Goal: Browse casually: Explore the website without a specific task or goal

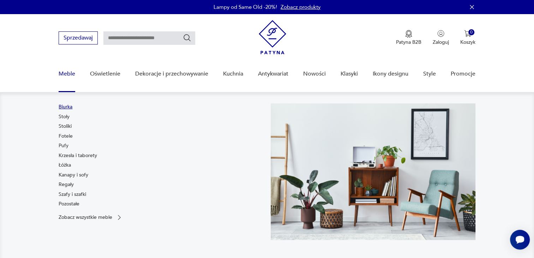
click at [68, 105] on link "Biurka" at bounding box center [66, 106] width 14 height 7
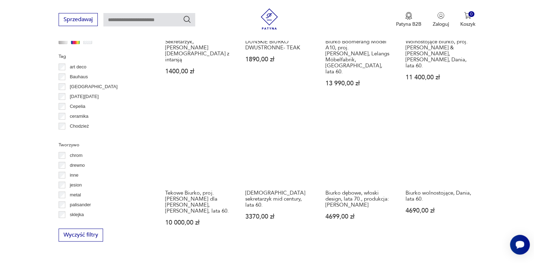
scroll to position [681, 0]
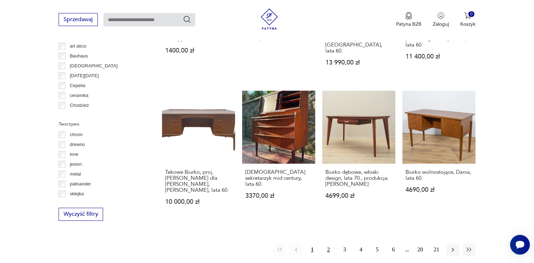
click at [327, 243] on button "2" at bounding box center [328, 249] width 13 height 13
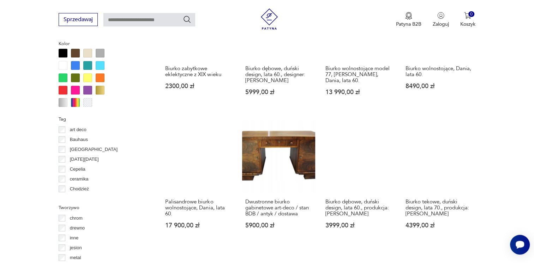
scroll to position [646, 0]
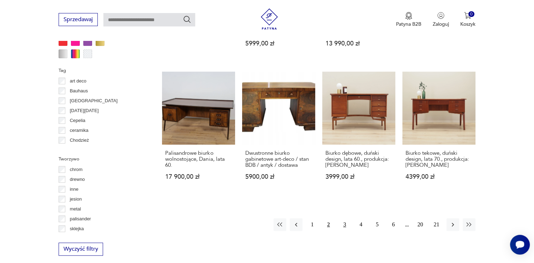
click at [345, 219] on button "3" at bounding box center [344, 224] width 13 height 13
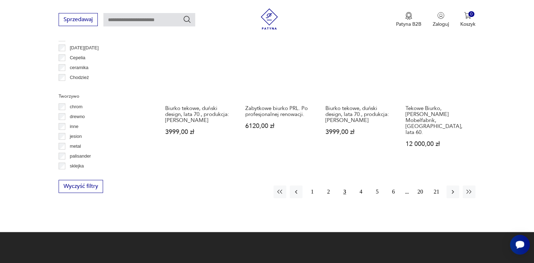
scroll to position [716, 0]
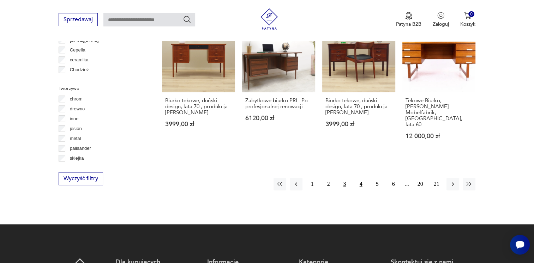
click at [360, 178] on button "4" at bounding box center [361, 184] width 13 height 13
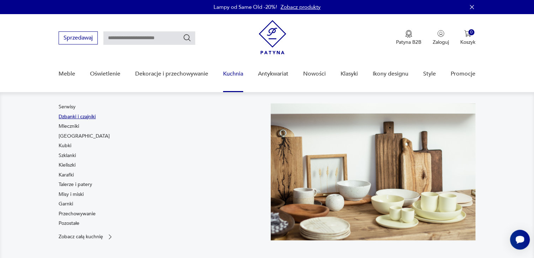
click at [66, 118] on link "Dzbanki i czajniki" at bounding box center [77, 116] width 37 height 7
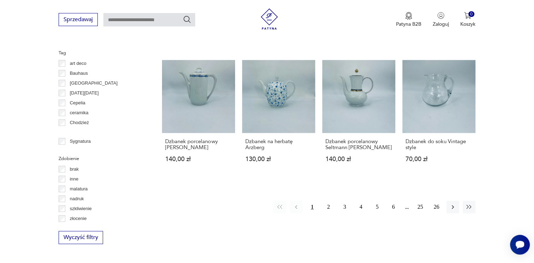
scroll to position [706, 0]
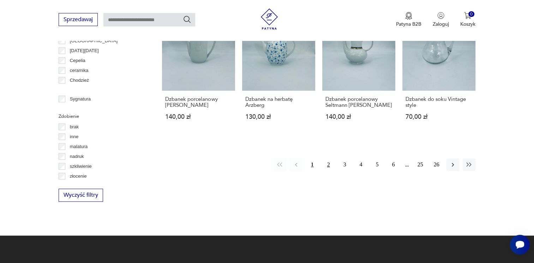
click at [329, 158] on button "2" at bounding box center [328, 164] width 13 height 13
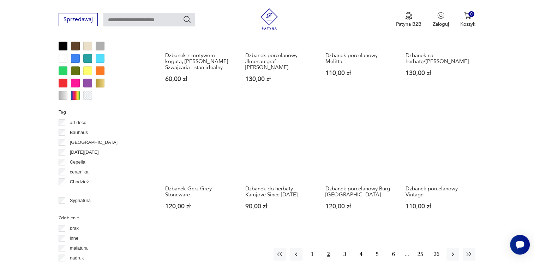
scroll to position [610, 0]
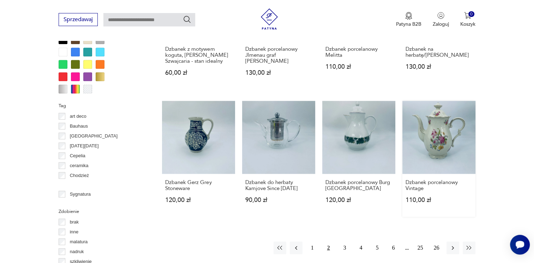
click at [437, 138] on link "Dzbanek porcelanowy Vintage 110,00 zł" at bounding box center [438, 159] width 73 height 116
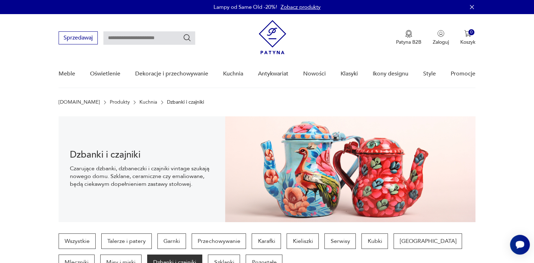
scroll to position [675, 0]
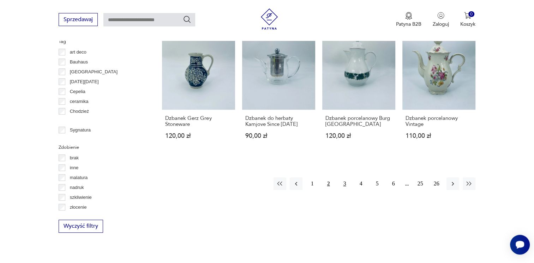
click at [344, 182] on button "3" at bounding box center [344, 183] width 13 height 13
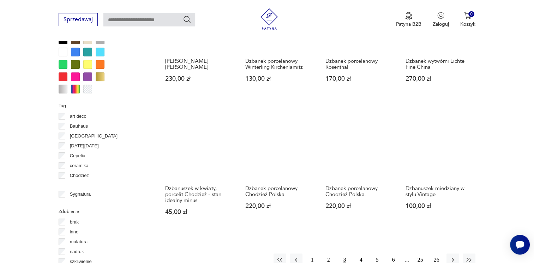
scroll to position [646, 0]
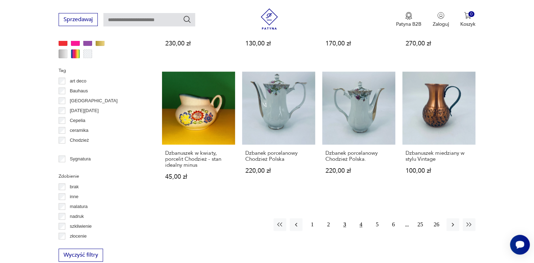
click at [359, 218] on button "4" at bounding box center [361, 224] width 13 height 13
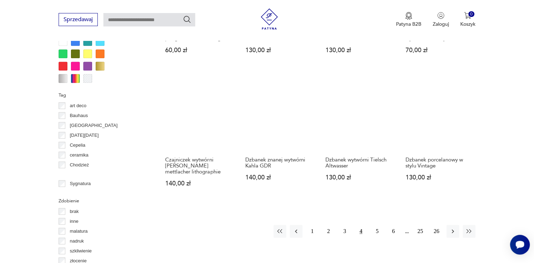
scroll to position [716, 0]
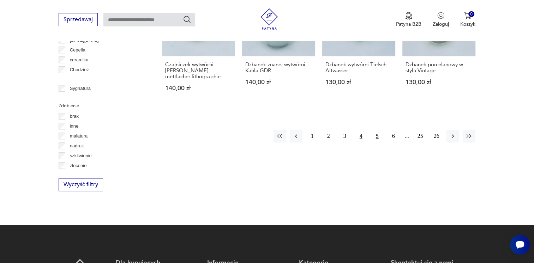
click at [375, 133] on button "5" at bounding box center [377, 136] width 13 height 13
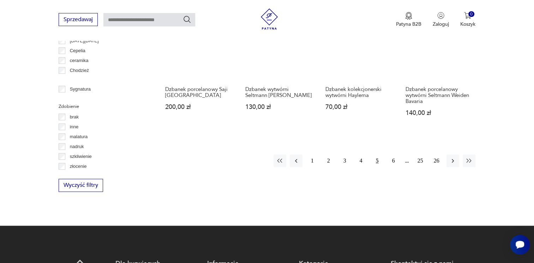
scroll to position [716, 0]
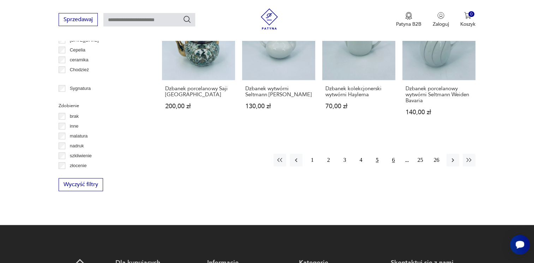
click at [393, 154] on button "6" at bounding box center [393, 160] width 13 height 13
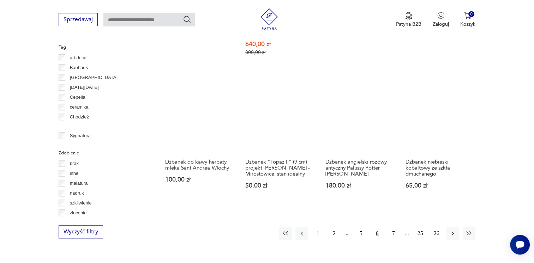
scroll to position [681, 0]
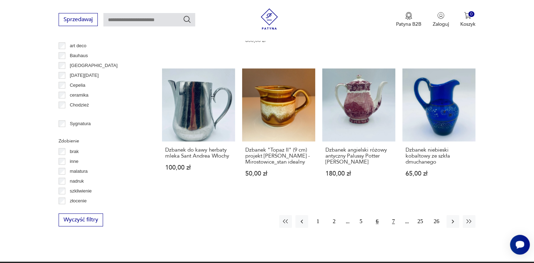
click at [394, 215] on button "7" at bounding box center [393, 221] width 13 height 13
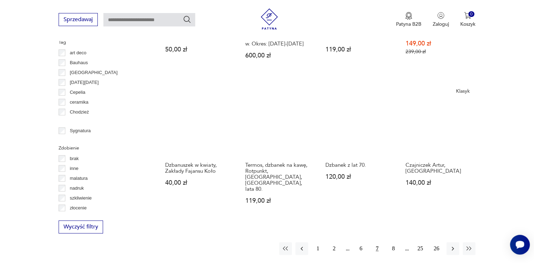
scroll to position [751, 0]
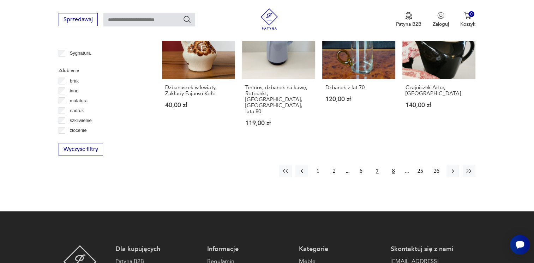
click at [392, 165] on button "8" at bounding box center [393, 171] width 13 height 13
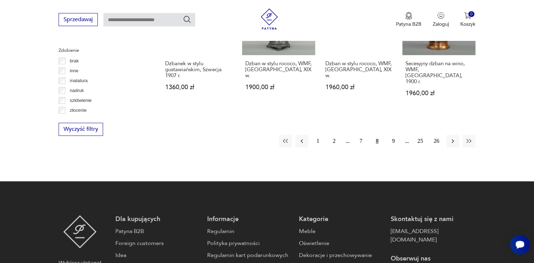
scroll to position [787, 0]
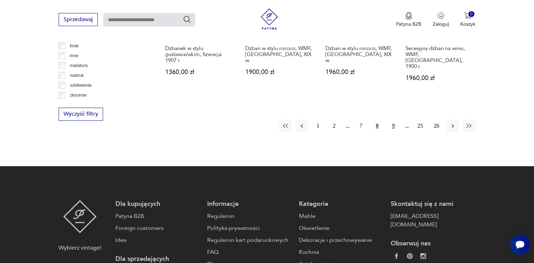
click at [393, 120] on button "9" at bounding box center [393, 126] width 13 height 13
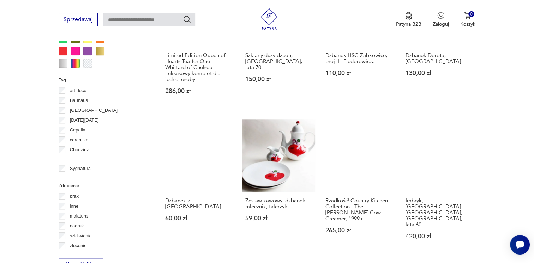
scroll to position [716, 0]
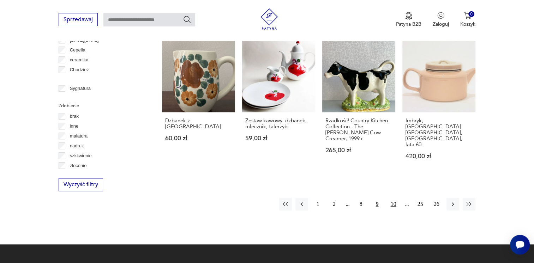
click at [395, 198] on button "10" at bounding box center [393, 204] width 13 height 13
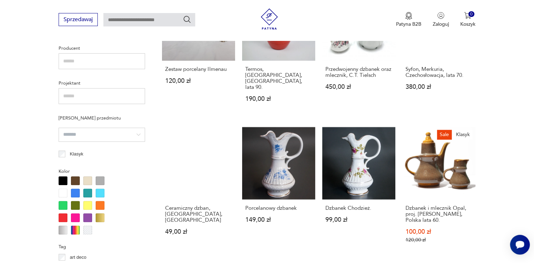
scroll to position [646, 0]
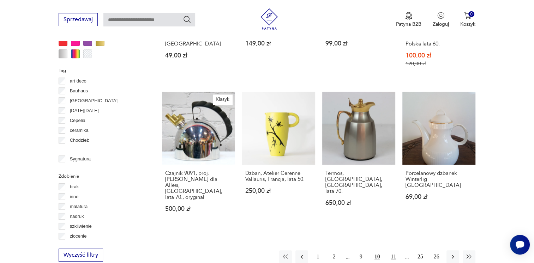
click at [393, 250] on button "11" at bounding box center [393, 256] width 13 height 13
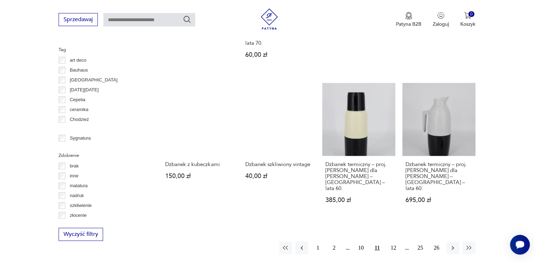
scroll to position [716, 0]
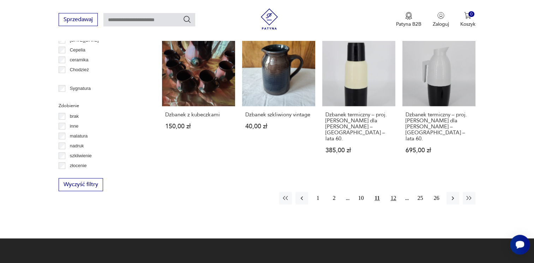
click at [394, 192] on button "12" at bounding box center [393, 198] width 13 height 13
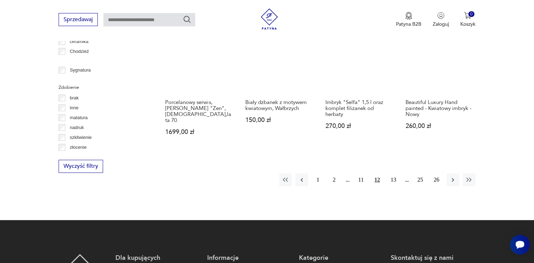
scroll to position [751, 0]
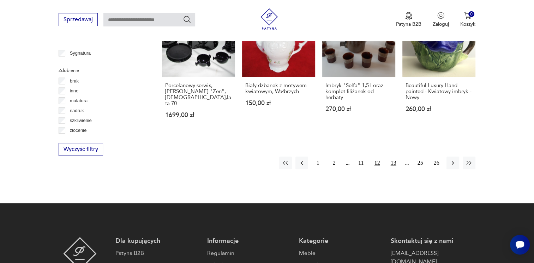
click at [393, 157] on button "13" at bounding box center [393, 163] width 13 height 13
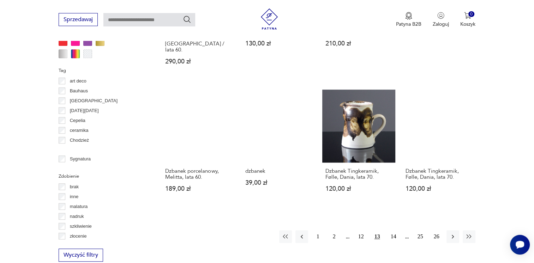
scroll to position [681, 0]
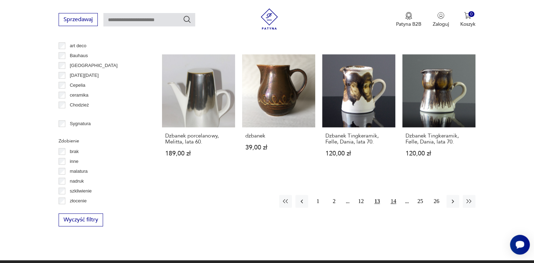
click at [392, 195] on button "14" at bounding box center [393, 201] width 13 height 13
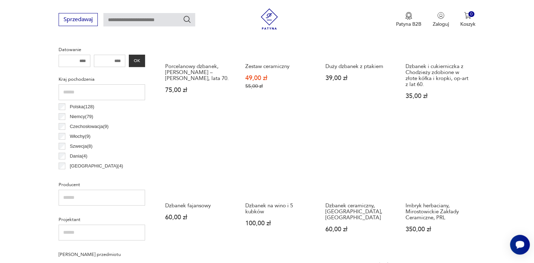
scroll to position [328, 0]
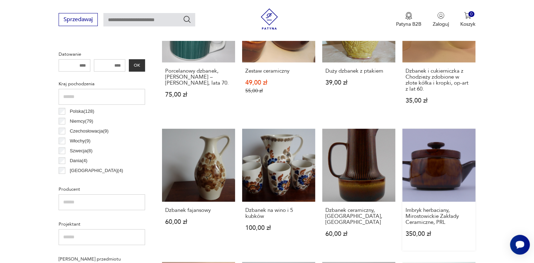
click at [453, 170] on link "Imbryk herbaciany, Mirostowickie Zakłady Ceramiczne, PRL 350,00 zł" at bounding box center [438, 190] width 73 height 122
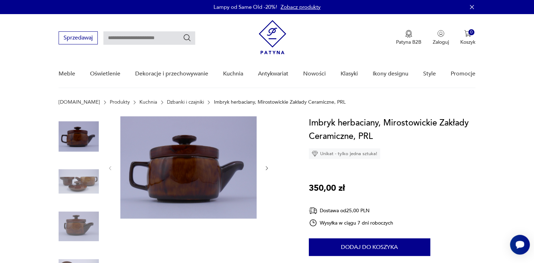
click at [201, 170] on img at bounding box center [188, 167] width 136 height 102
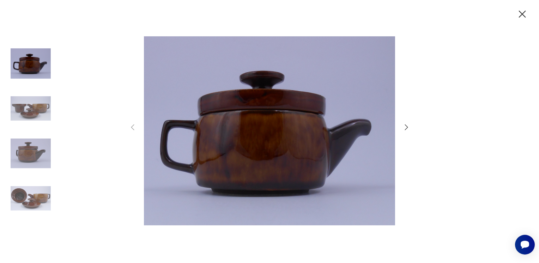
click at [407, 128] on icon "button" at bounding box center [406, 127] width 8 height 8
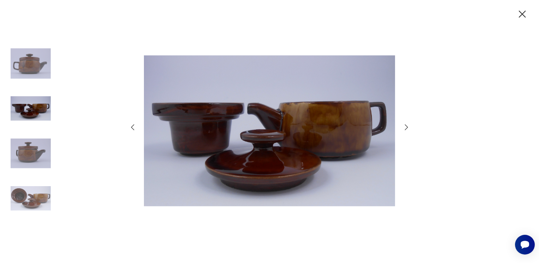
click at [407, 128] on icon "button" at bounding box center [406, 127] width 8 height 8
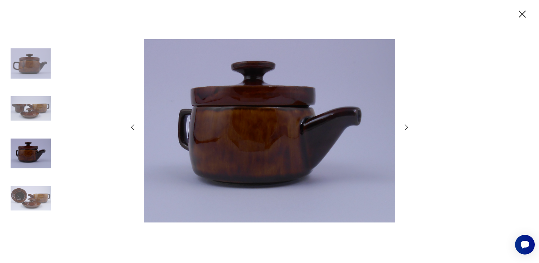
click at [407, 128] on icon "button" at bounding box center [406, 127] width 8 height 8
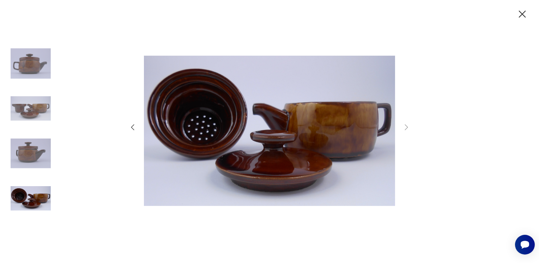
click at [522, 13] on icon "button" at bounding box center [522, 14] width 7 height 7
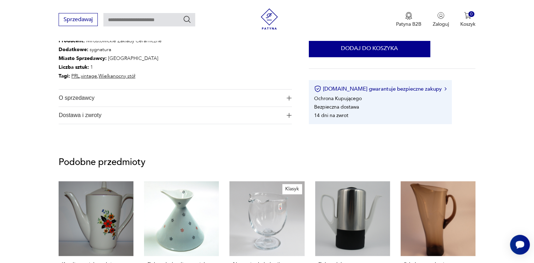
scroll to position [423, 0]
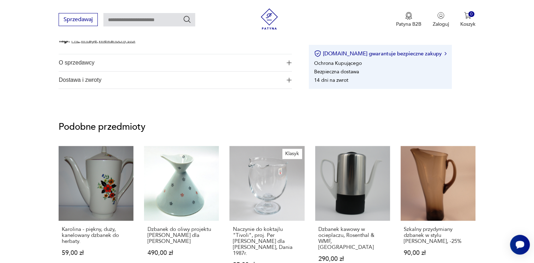
click at [288, 61] on img "button" at bounding box center [288, 62] width 5 height 5
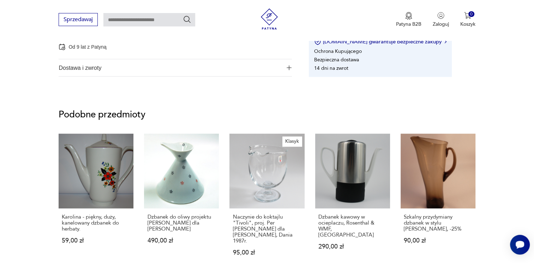
scroll to position [494, 0]
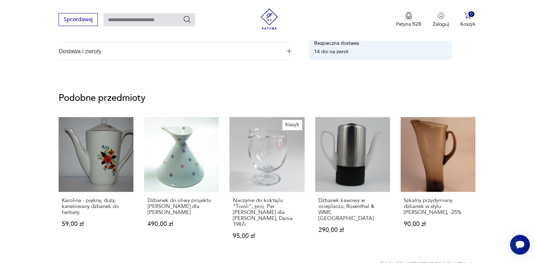
click at [286, 53] on img "button" at bounding box center [288, 51] width 5 height 5
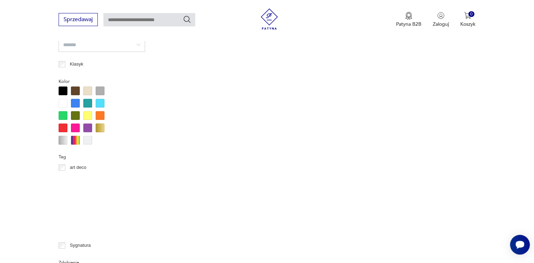
scroll to position [328, 0]
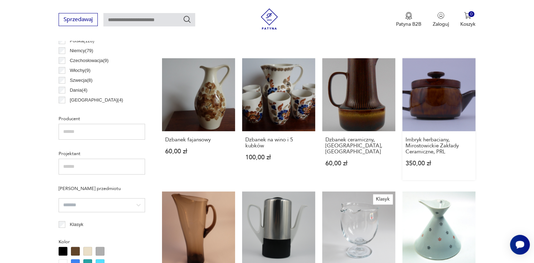
click at [444, 82] on link "Imbryk herbaciany, Mirostowickie Zakłady Ceramiczne, PRL 350,00 zł" at bounding box center [438, 119] width 73 height 122
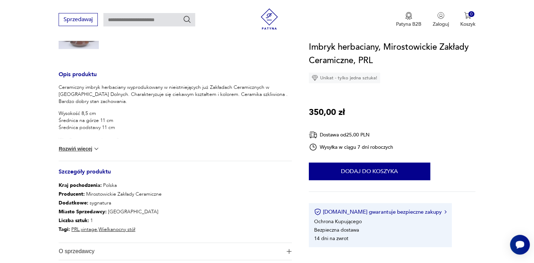
scroll to position [247, 0]
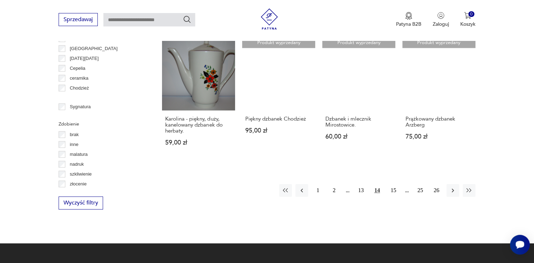
scroll to position [715, 0]
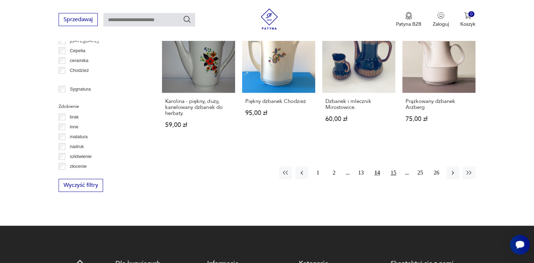
click at [395, 167] on button "15" at bounding box center [393, 173] width 13 height 13
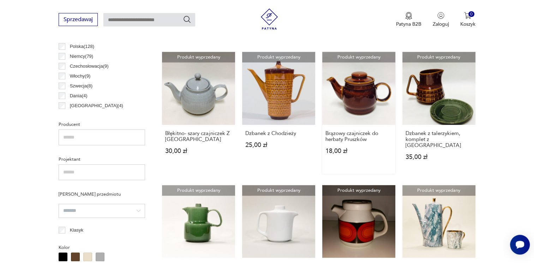
scroll to position [434, 0]
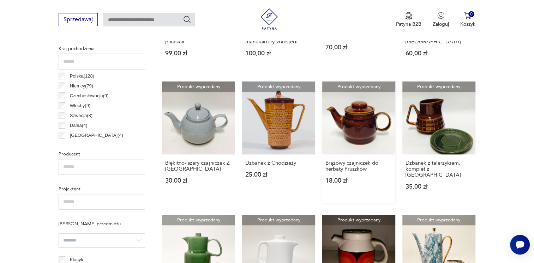
click at [361, 138] on link "Produkt wyprzedany Brązowy czajniczek do herbaty Pruszków 18,00 zł" at bounding box center [358, 142] width 73 height 122
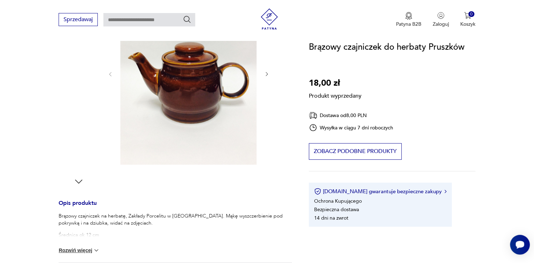
scroll to position [176, 0]
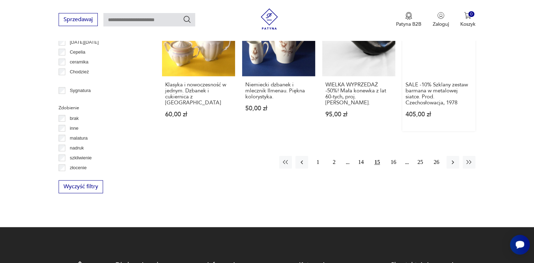
scroll to position [715, 0]
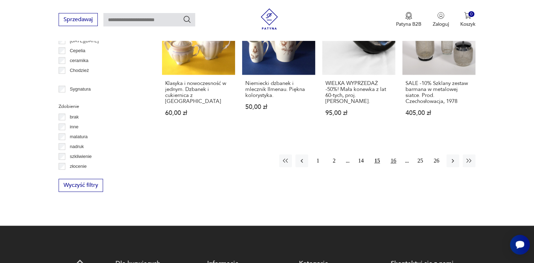
click at [392, 155] on button "16" at bounding box center [393, 161] width 13 height 13
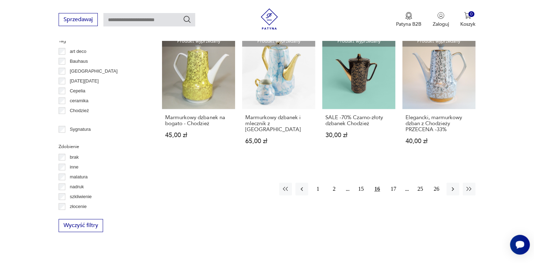
scroll to position [681, 0]
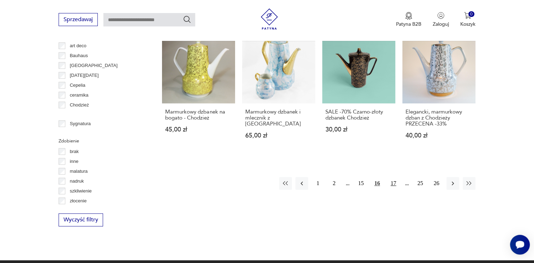
click at [391, 181] on button "17" at bounding box center [393, 183] width 13 height 13
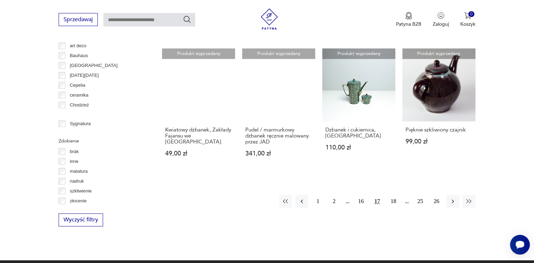
scroll to position [716, 0]
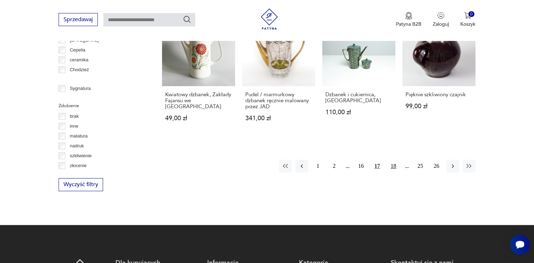
click at [394, 171] on button "18" at bounding box center [393, 166] width 13 height 13
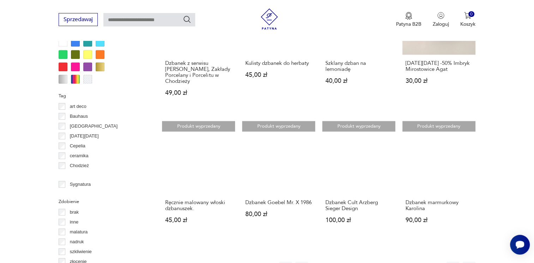
scroll to position [646, 0]
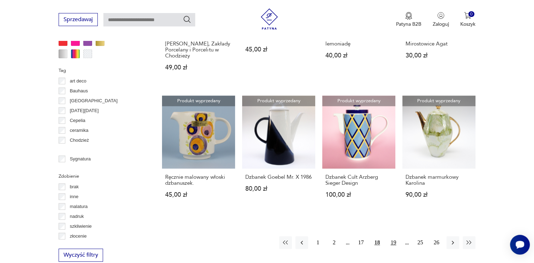
click at [391, 236] on button "19" at bounding box center [393, 242] width 13 height 13
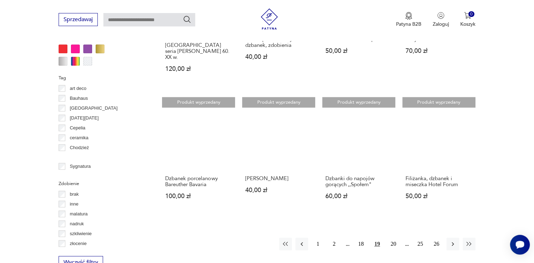
scroll to position [646, 0]
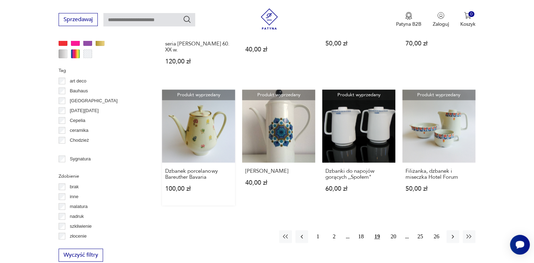
click at [200, 124] on link "Produkt wyprzedany Dzbanek porcelanowy Bareuther Bavaria 100,00 zł" at bounding box center [198, 148] width 73 height 116
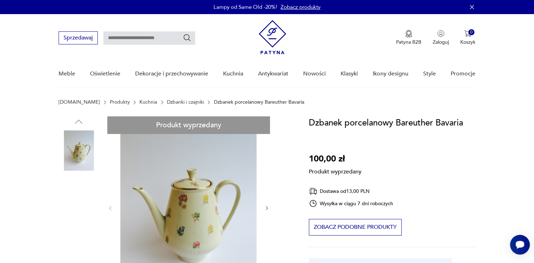
scroll to position [35, 0]
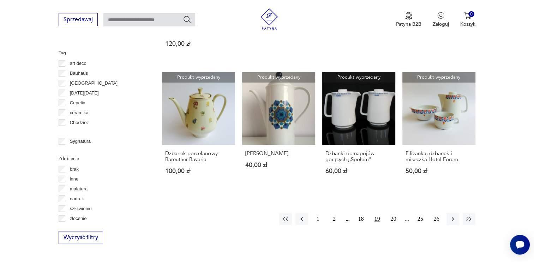
scroll to position [675, 0]
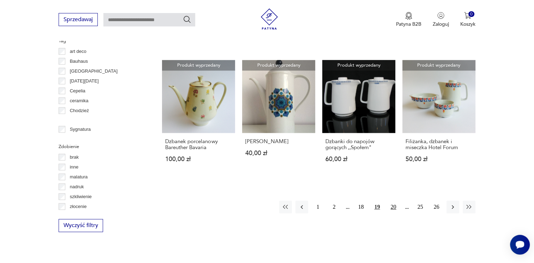
click at [395, 201] on button "20" at bounding box center [393, 207] width 13 height 13
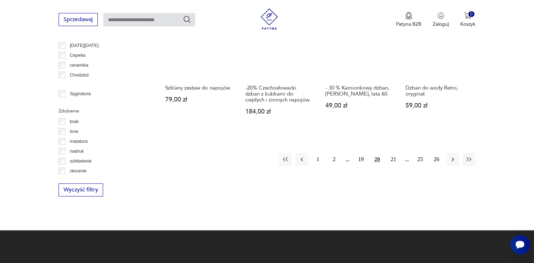
scroll to position [716, 0]
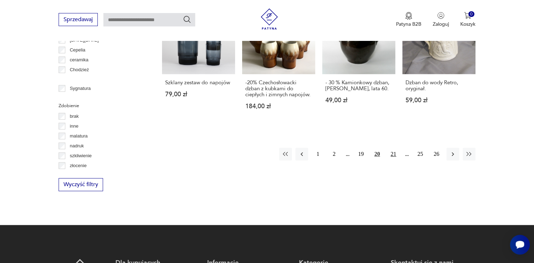
click at [395, 148] on button "21" at bounding box center [393, 154] width 13 height 13
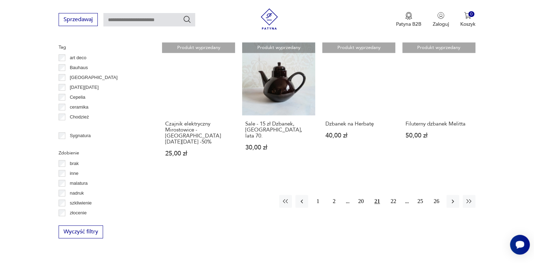
scroll to position [681, 0]
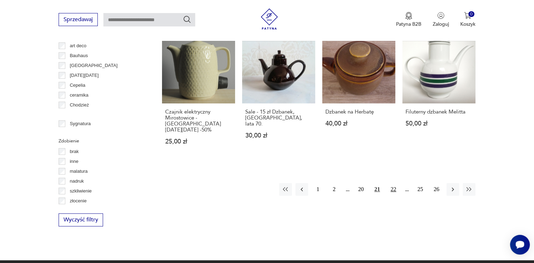
click at [393, 183] on button "22" at bounding box center [393, 189] width 13 height 13
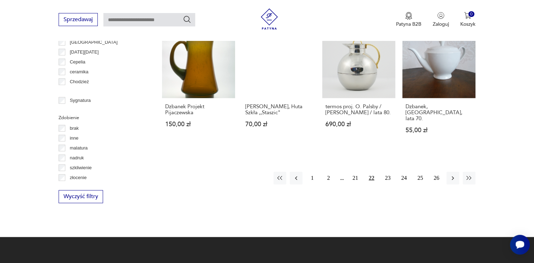
scroll to position [716, 0]
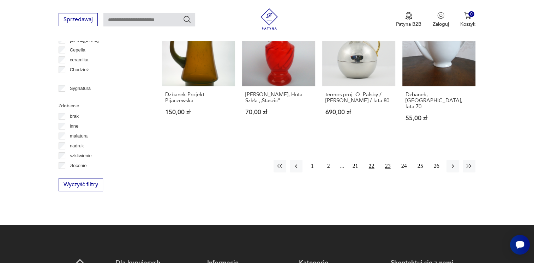
click at [388, 160] on button "23" at bounding box center [387, 166] width 13 height 13
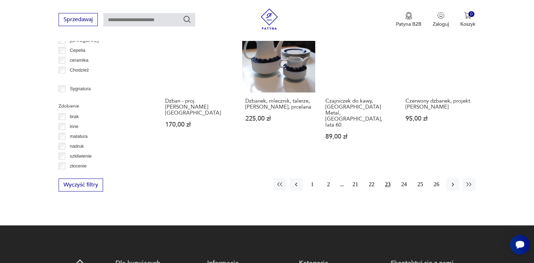
scroll to position [716, 0]
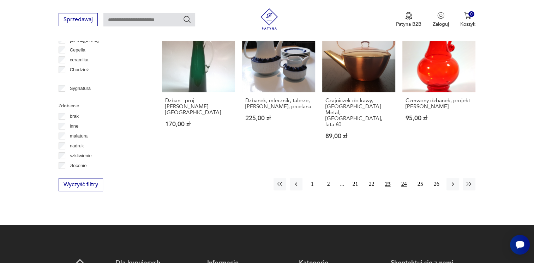
click at [404, 178] on button "24" at bounding box center [404, 184] width 13 height 13
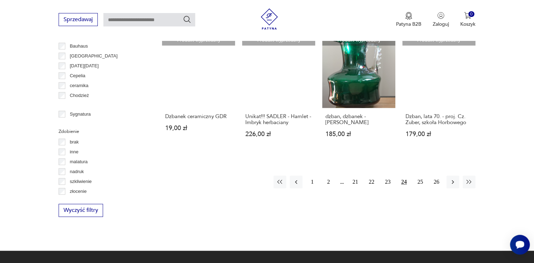
scroll to position [716, 0]
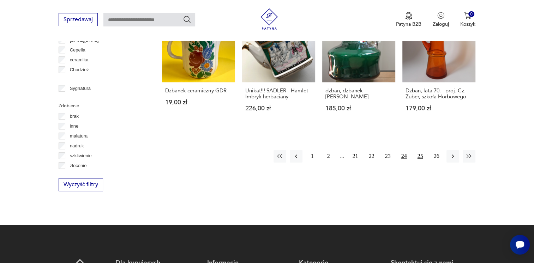
click at [419, 156] on button "25" at bounding box center [420, 156] width 13 height 13
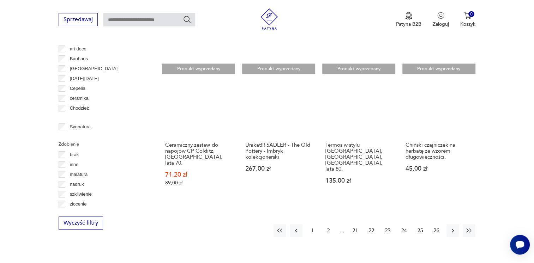
scroll to position [716, 0]
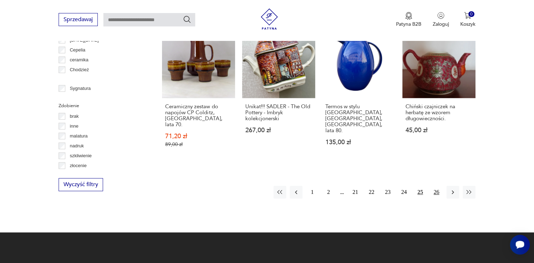
click at [434, 186] on button "26" at bounding box center [436, 192] width 13 height 13
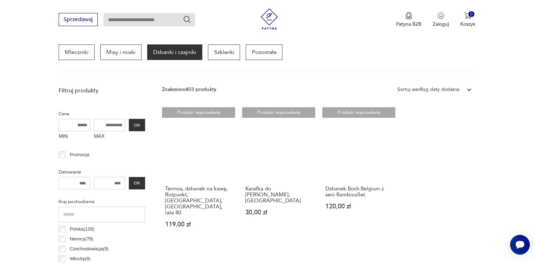
scroll to position [222, 0]
